Goal: Task Accomplishment & Management: Use online tool/utility

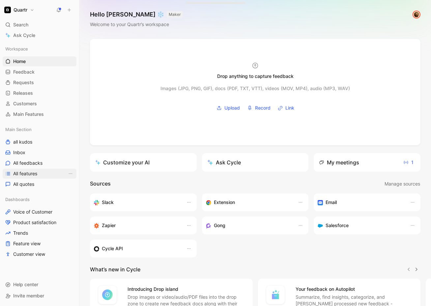
click at [25, 177] on link "All features" at bounding box center [40, 174] width 74 height 10
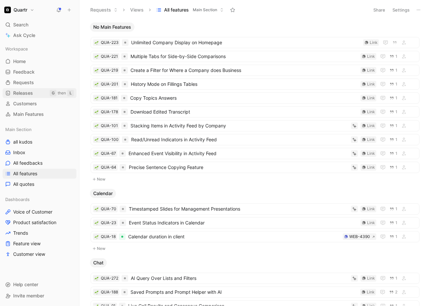
click at [25, 90] on span "Releases" at bounding box center [23, 93] width 20 height 7
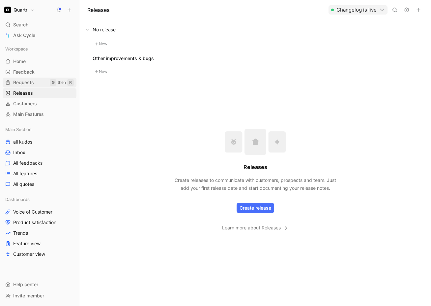
click at [26, 85] on span "Requests" at bounding box center [23, 82] width 21 height 7
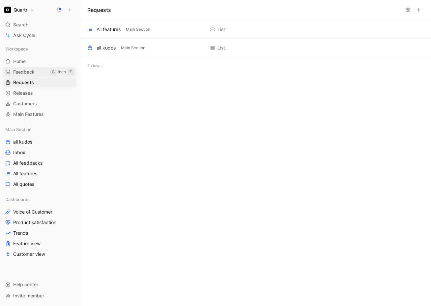
click at [24, 73] on span "Feedback" at bounding box center [23, 72] width 21 height 7
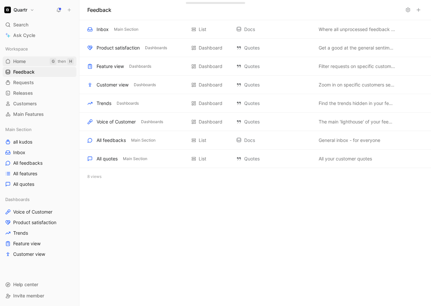
click at [21, 63] on span "Home" at bounding box center [19, 61] width 13 height 7
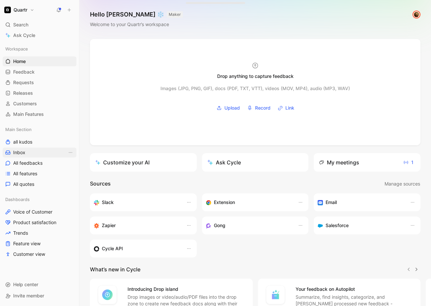
click at [26, 151] on link "Inbox" at bounding box center [40, 152] width 74 height 10
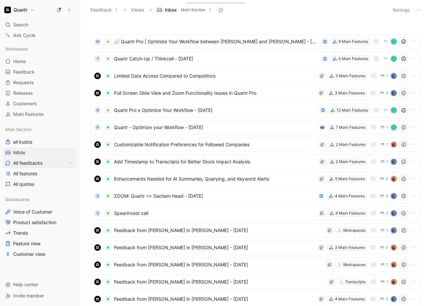
click at [28, 162] on span "All feedbacks" at bounding box center [27, 163] width 29 height 7
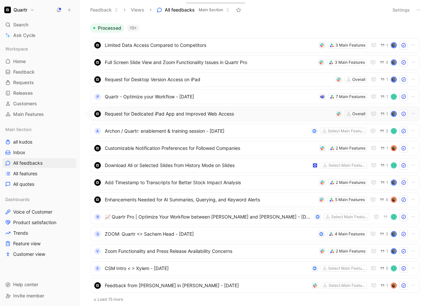
scroll to position [189, 0]
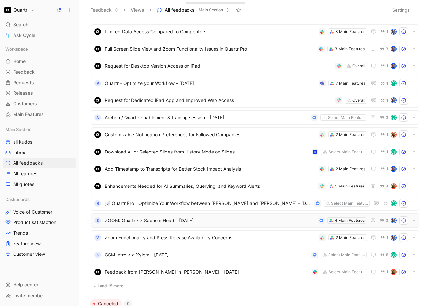
click at [214, 223] on span "ZOOM: Quartr <> Sachem Head - [DATE]" at bounding box center [210, 220] width 211 height 8
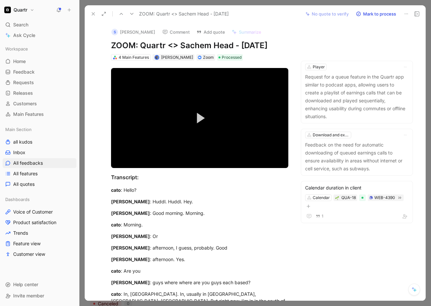
click at [92, 15] on icon at bounding box center [93, 13] width 5 height 5
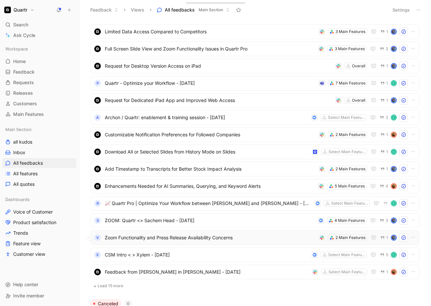
click at [253, 239] on span "Zoom Functionality and Press Release Availability Concerns" at bounding box center [210, 238] width 211 height 8
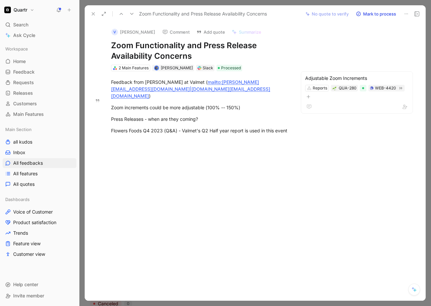
click at [96, 14] on icon at bounding box center [93, 13] width 5 height 5
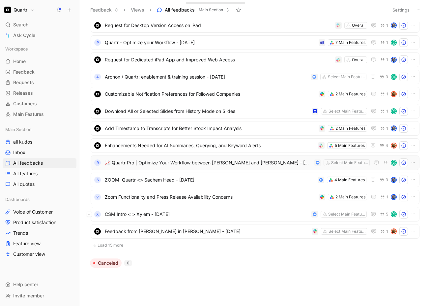
scroll to position [230, 0]
click at [418, 12] on icon at bounding box center [418, 9] width 5 height 5
click at [409, 11] on button "Settings" at bounding box center [401, 9] width 23 height 9
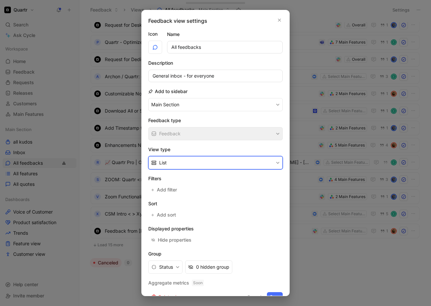
click at [187, 166] on button "List" at bounding box center [215, 162] width 135 height 13
click at [181, 179] on div "Kanban" at bounding box center [217, 178] width 117 height 8
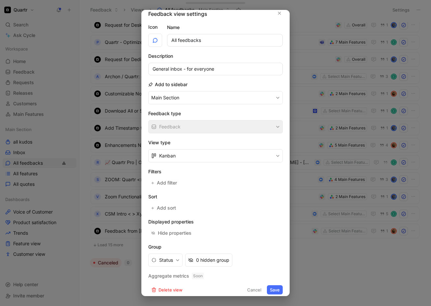
scroll to position [12, 0]
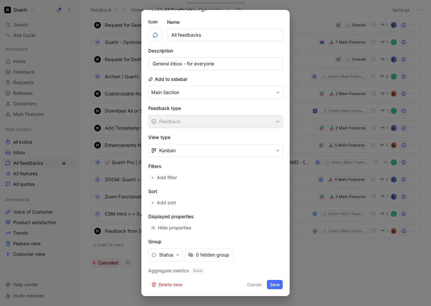
click at [268, 285] on button "Save" at bounding box center [275, 284] width 16 height 9
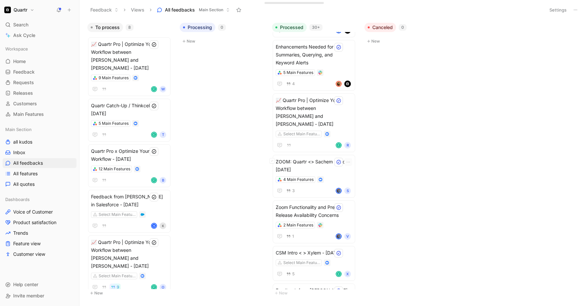
scroll to position [420, 0]
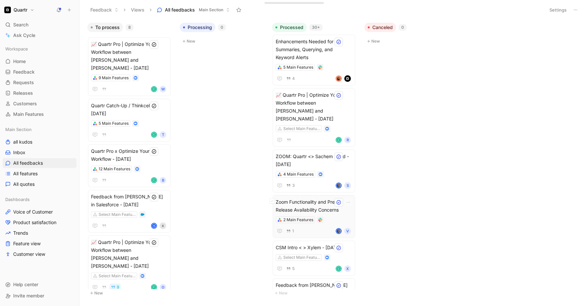
click at [308, 201] on span "Zoom Functionality and Press Release Availability Concerns" at bounding box center [314, 206] width 77 height 16
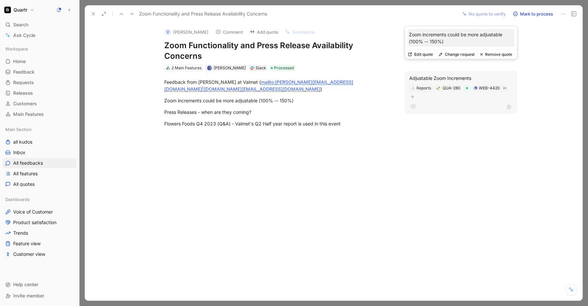
click at [431, 103] on div at bounding box center [461, 107] width 104 height 8
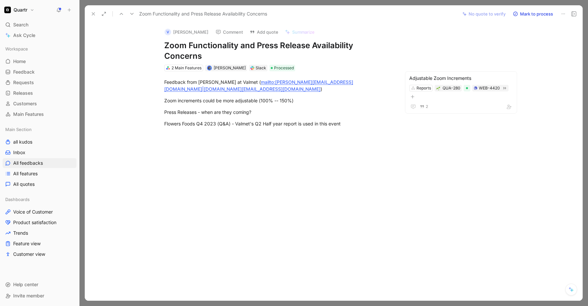
click at [90, 14] on button at bounding box center [93, 13] width 9 height 9
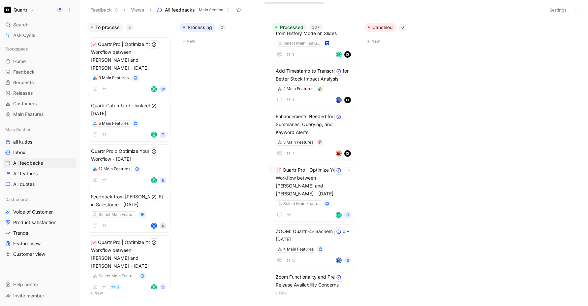
scroll to position [406, 0]
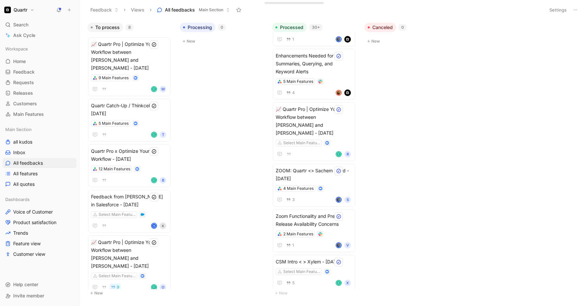
click at [431, 12] on button "Settings" at bounding box center [557, 9] width 23 height 9
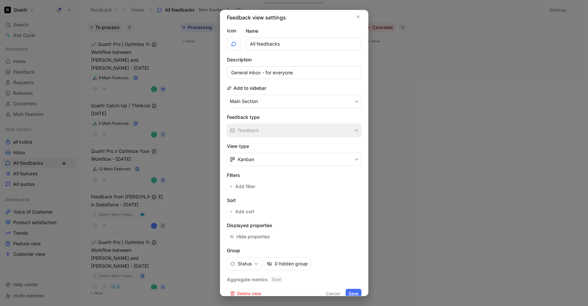
scroll to position [0, 0]
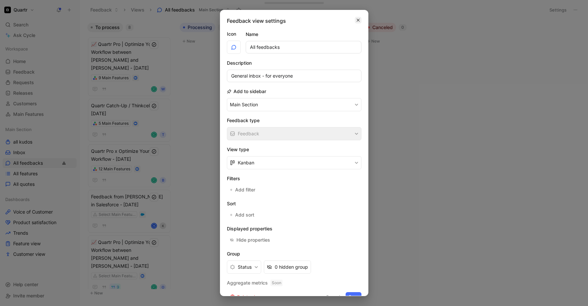
click at [357, 20] on icon "button" at bounding box center [358, 20] width 3 height 3
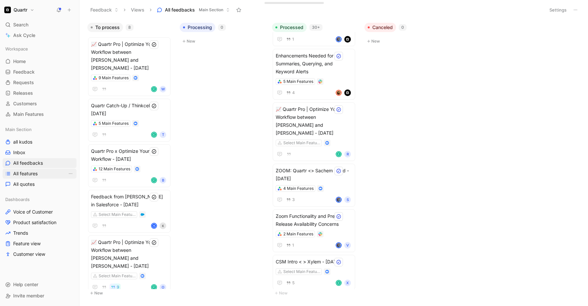
click at [26, 176] on span "All features" at bounding box center [25, 173] width 24 height 7
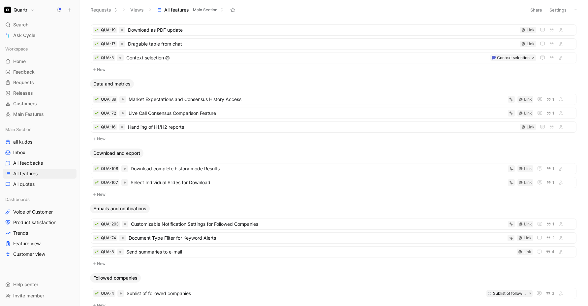
scroll to position [548, 0]
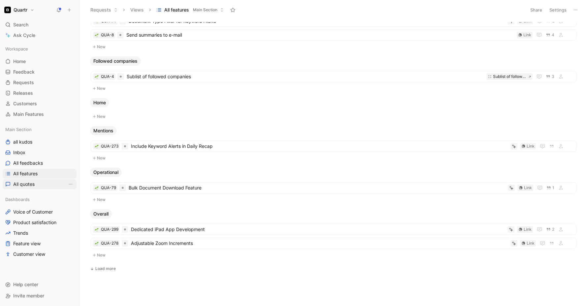
click at [16, 183] on span "All quotes" at bounding box center [23, 184] width 21 height 7
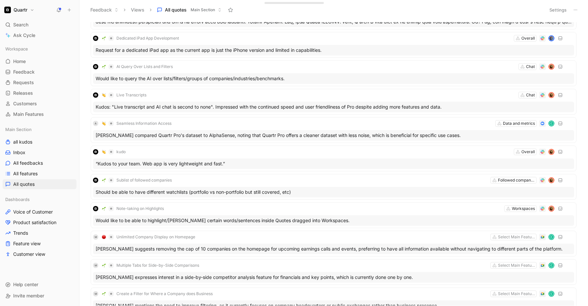
scroll to position [886, 0]
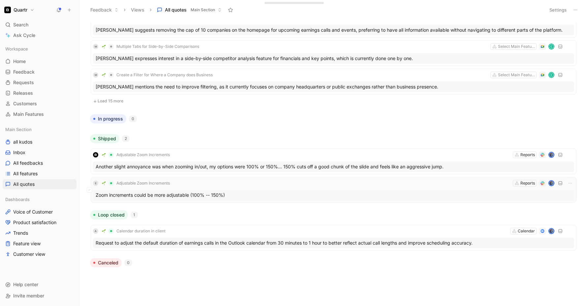
click at [252, 190] on div "Zoom increments could be more adjustable (100% -- 150%)" at bounding box center [333, 195] width 481 height 11
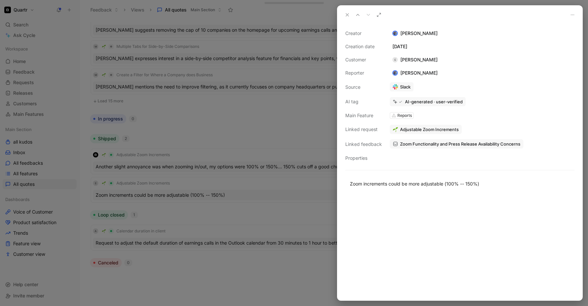
click at [422, 60] on div "E [PERSON_NAME]" at bounding box center [415, 60] width 50 height 8
click at [420, 60] on div "E [PERSON_NAME]" at bounding box center [415, 60] width 50 height 8
click at [410, 59] on div "E [PERSON_NAME]" at bounding box center [415, 60] width 50 height 8
click at [405, 61] on div "E [PERSON_NAME]" at bounding box center [415, 60] width 50 height 8
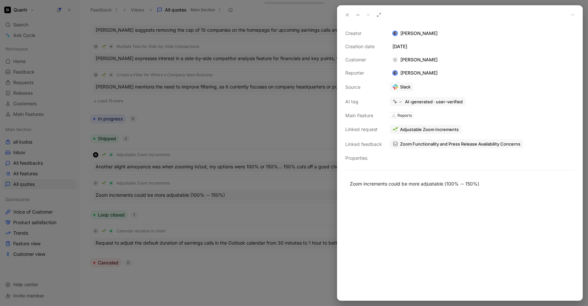
click at [431, 60] on div "Creator [PERSON_NAME] Creation date [DATE] Customer E [PERSON_NAME] Reporter [P…" at bounding box center [459, 95] width 229 height 133
click at [379, 49] on button "Open" at bounding box center [374, 48] width 24 height 9
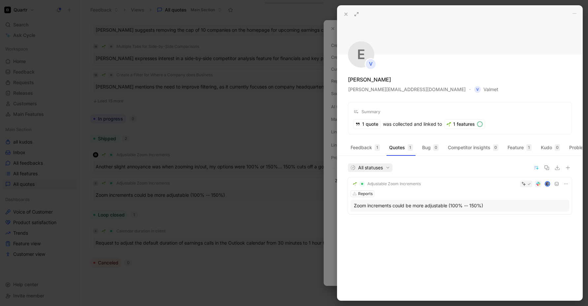
click at [383, 171] on span "All statuses" at bounding box center [370, 168] width 40 height 8
click at [366, 148] on button "Feedback 1" at bounding box center [365, 147] width 35 height 11
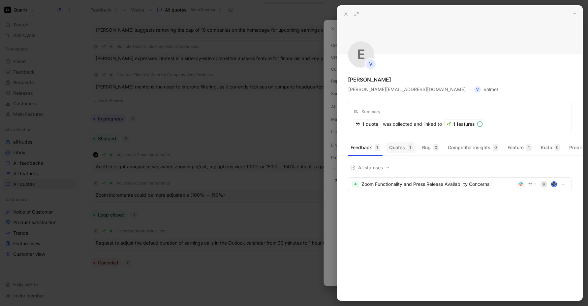
click at [399, 149] on button "Quotes 1" at bounding box center [401, 147] width 29 height 11
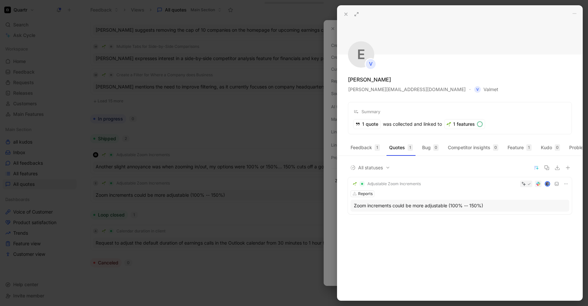
click at [346, 16] on icon at bounding box center [345, 14] width 5 height 5
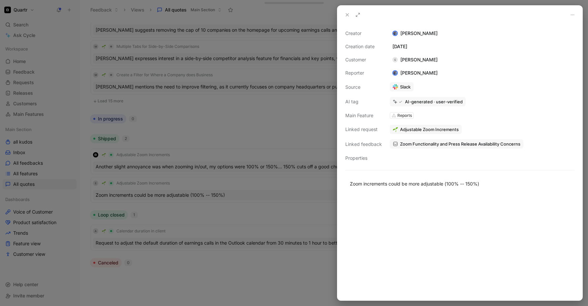
click at [347, 15] on use at bounding box center [347, 15] width 3 height 3
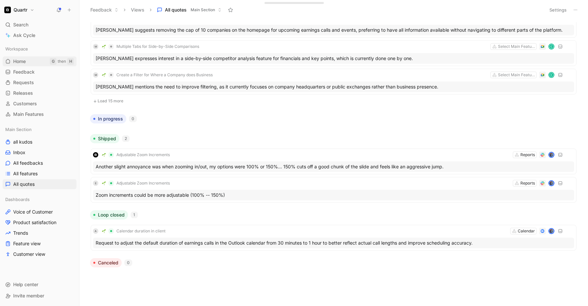
click at [27, 61] on link "Home G then H" at bounding box center [40, 61] width 74 height 10
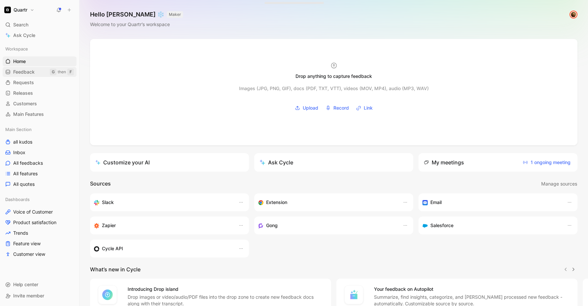
click at [34, 76] on link "Feedback G then F" at bounding box center [40, 72] width 74 height 10
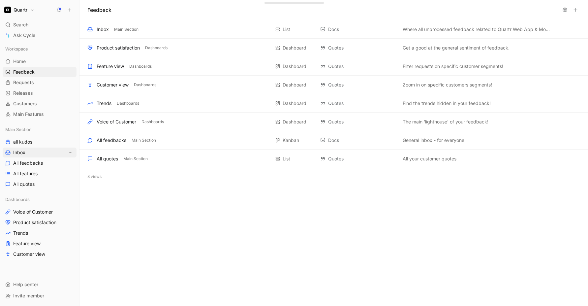
click at [26, 148] on link "Inbox" at bounding box center [40, 152] width 74 height 10
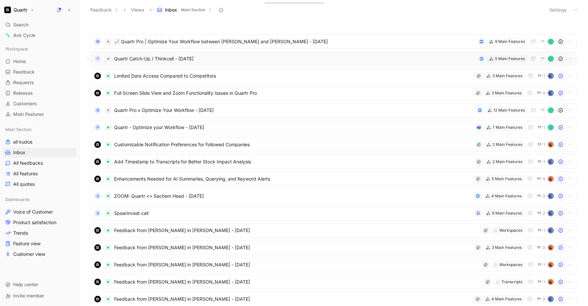
click at [219, 60] on span "Quartr Catch-Up / Thinkcell - [DATE]" at bounding box center [294, 59] width 361 height 8
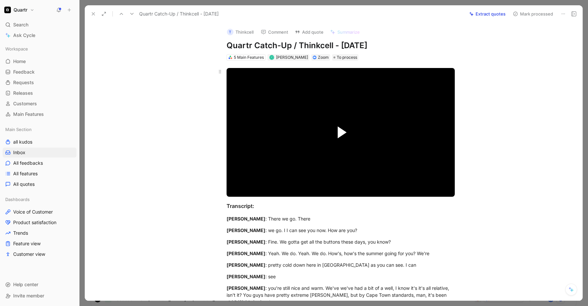
click at [339, 132] on span "Video Player" at bounding box center [342, 132] width 9 height 12
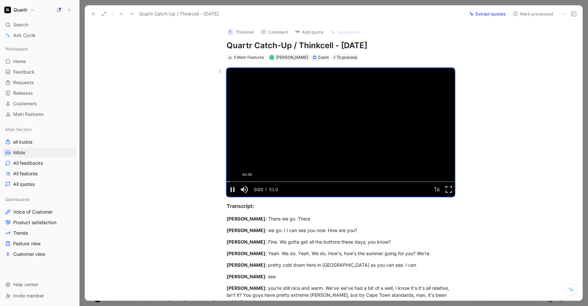
click at [247, 181] on div "04:38" at bounding box center [247, 181] width 0 height 1
click at [256, 182] on div "Loaded : 11.97% 07:04 07:04" at bounding box center [341, 181] width 228 height 1
click at [265, 181] on div "08:28" at bounding box center [265, 181] width 0 height 1
click at [277, 181] on div "11:17" at bounding box center [277, 181] width 0 height 1
click at [231, 189] on span "Video Player" at bounding box center [233, 189] width 12 height 0
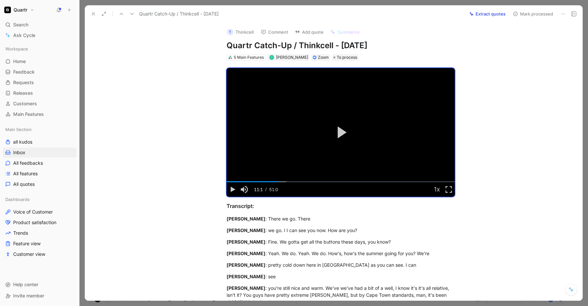
click at [431, 16] on button "Extract quotes" at bounding box center [487, 13] width 42 height 9
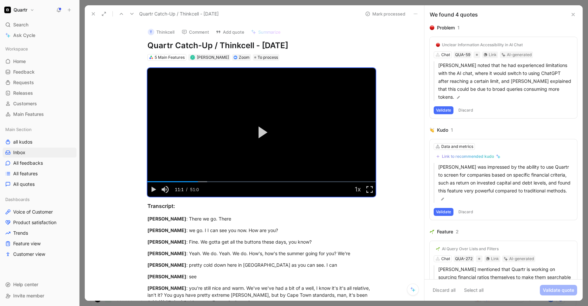
click at [95, 14] on icon at bounding box center [93, 13] width 5 height 5
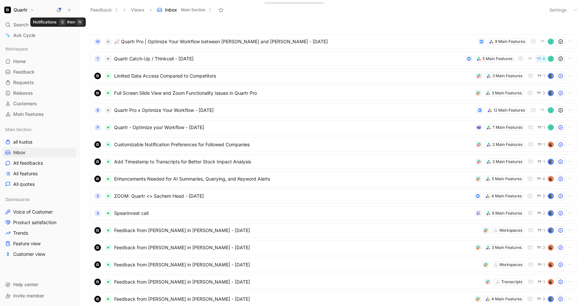
click at [59, 11] on icon at bounding box center [58, 9] width 5 height 5
